Goal: Task Accomplishment & Management: Use online tool/utility

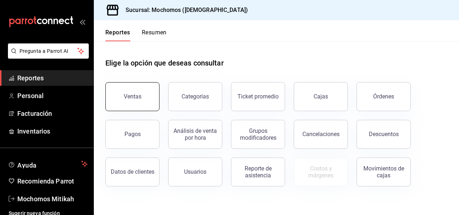
click at [149, 103] on button "Ventas" at bounding box center [132, 96] width 54 height 29
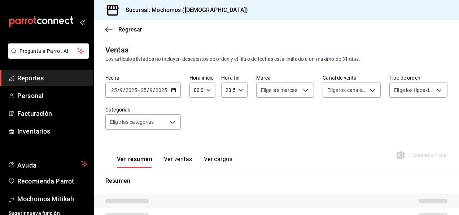
click at [176, 90] on icon "button" at bounding box center [173, 89] width 5 height 5
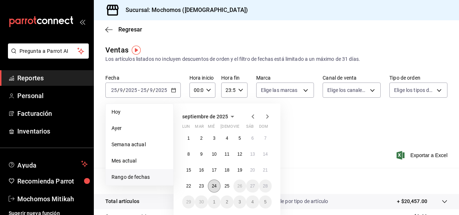
click at [215, 187] on abbr "24" at bounding box center [214, 185] width 5 height 5
click at [224, 186] on button "25" at bounding box center [227, 185] width 13 height 13
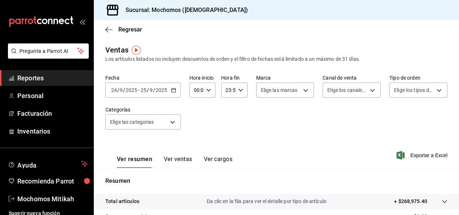
click at [238, 92] on div "23:59 Hora fin" at bounding box center [234, 89] width 26 height 15
click at [228, 131] on span "22" at bounding box center [226, 132] width 1 height 6
type input "22:59"
click at [228, 139] on button "02" at bounding box center [227, 143] width 10 height 14
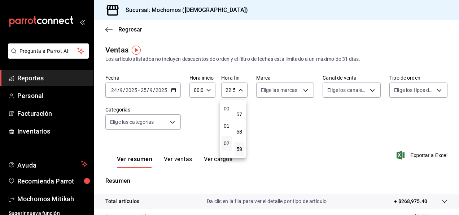
type input "02:59"
click at [243, 147] on button "59" at bounding box center [240, 149] width 10 height 14
click at [413, 155] on div at bounding box center [229, 107] width 459 height 215
click at [416, 156] on span "Exportar a Excel" at bounding box center [422, 155] width 49 height 9
